Goal: Transaction & Acquisition: Subscribe to service/newsletter

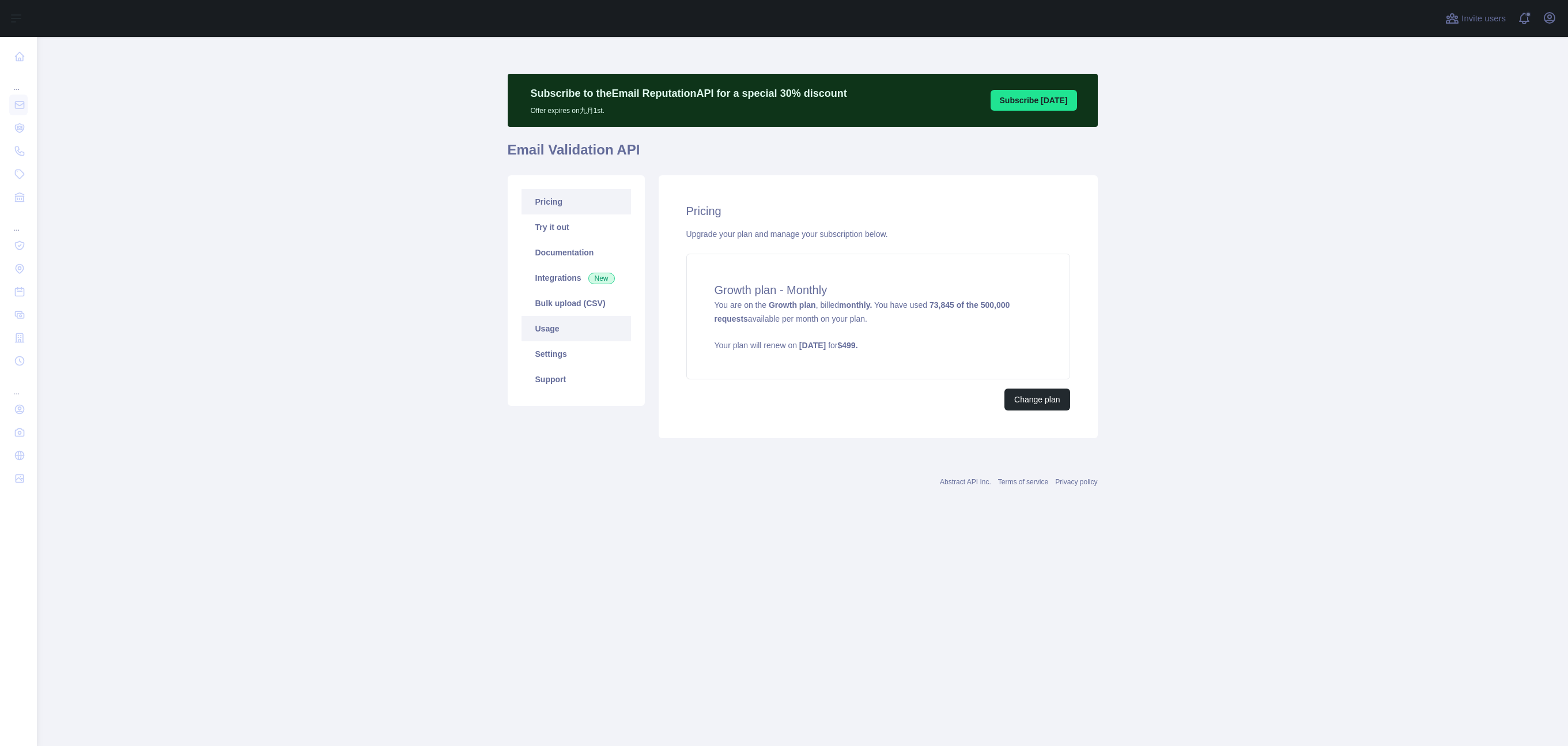
click at [566, 333] on link "Usage" at bounding box center [576, 329] width 110 height 25
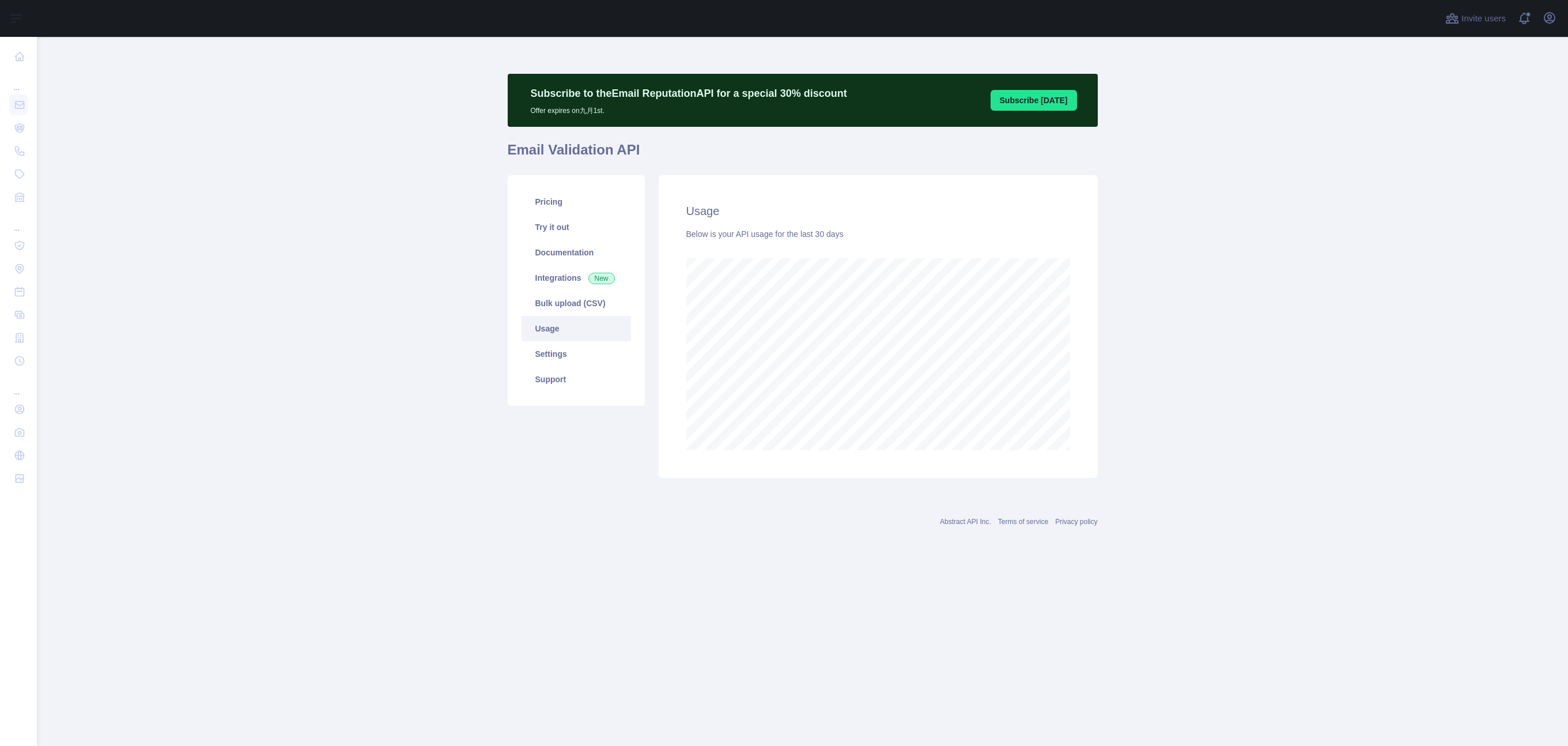
scroll to position [709, 1530]
click at [1192, 336] on main "Subscribe to the Email Reputation API for a special 30 % discount Offer expires…" at bounding box center [802, 391] width 1530 height 709
click at [318, 268] on main "Subscribe to the Email Reputation API for a special 30 % discount Offer expires…" at bounding box center [802, 391] width 1530 height 709
click at [324, 245] on main "Subscribe to the Email Reputation API for a special 30 % discount Offer expires…" at bounding box center [802, 391] width 1530 height 709
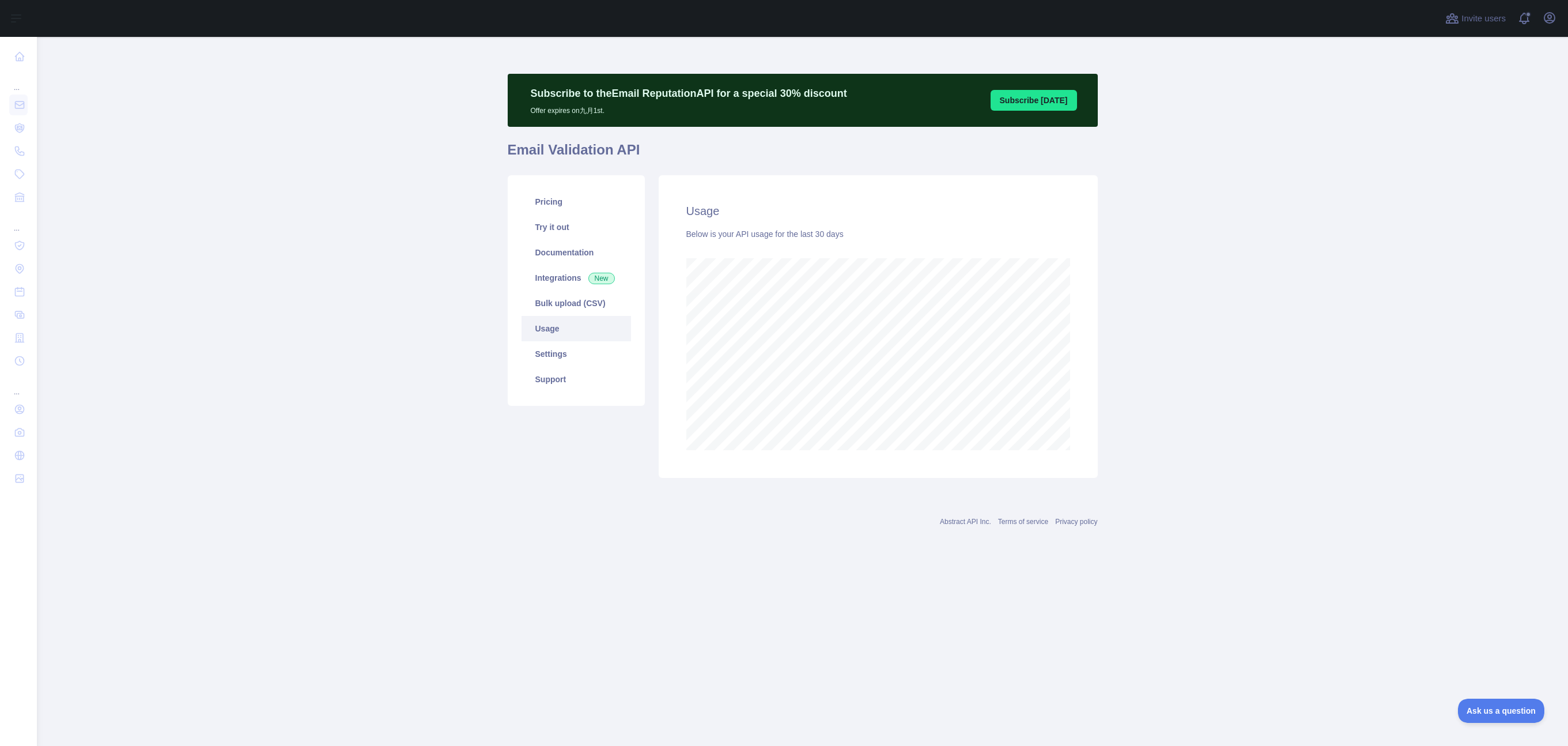
click at [315, 155] on main "Subscribe to the Email Reputation API for a special 30 % discount Offer expires…" at bounding box center [802, 391] width 1530 height 709
